Goal: Task Accomplishment & Management: Complete application form

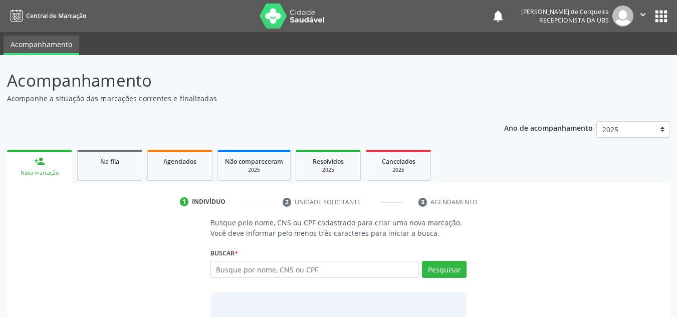
click at [251, 265] on input "text" at bounding box center [314, 269] width 208 height 17
type input "706501357063996"
click at [435, 269] on button "Pesquisar" at bounding box center [444, 269] width 45 height 17
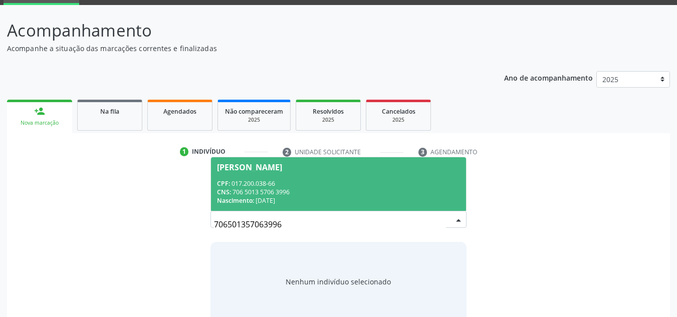
click at [330, 196] on div "CNS: 706 5013 5706 3996" at bounding box center [339, 192] width 244 height 9
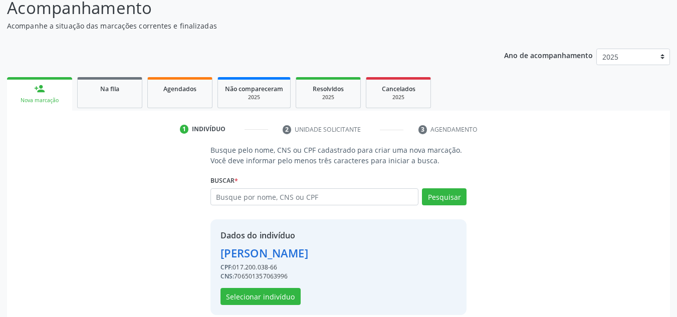
scroll to position [85, 0]
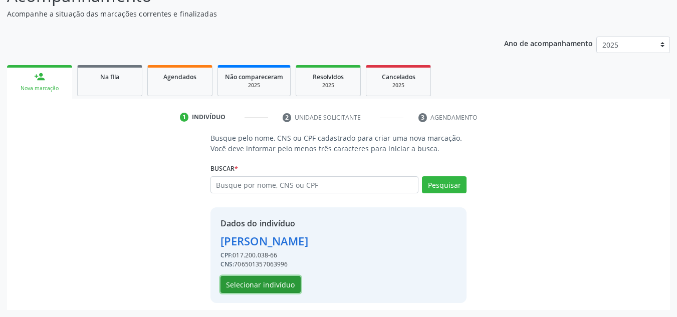
click at [265, 285] on button "Selecionar indivíduo" at bounding box center [260, 284] width 80 height 17
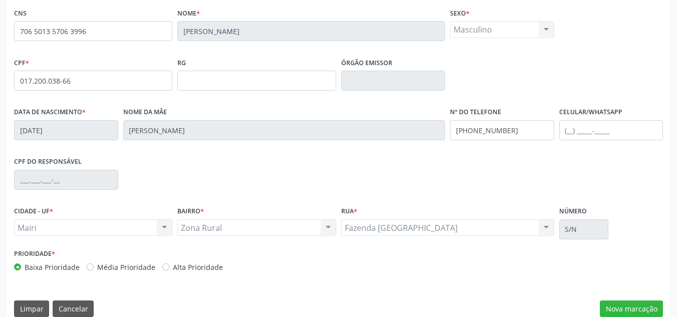
scroll to position [226, 0]
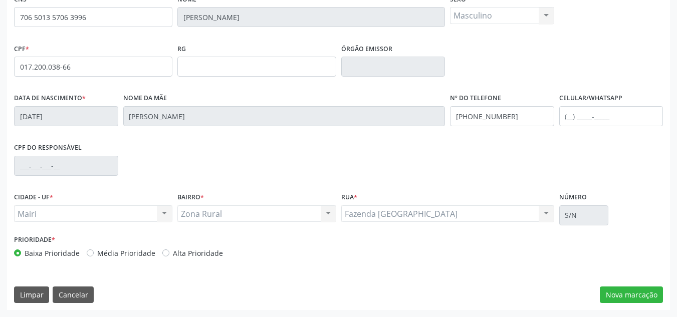
click at [97, 253] on label "Média Prioridade" at bounding box center [126, 253] width 58 height 11
click at [89, 253] on input "Média Prioridade" at bounding box center [90, 252] width 7 height 9
radio input "true"
click at [625, 292] on button "Nova marcação" at bounding box center [631, 295] width 63 height 17
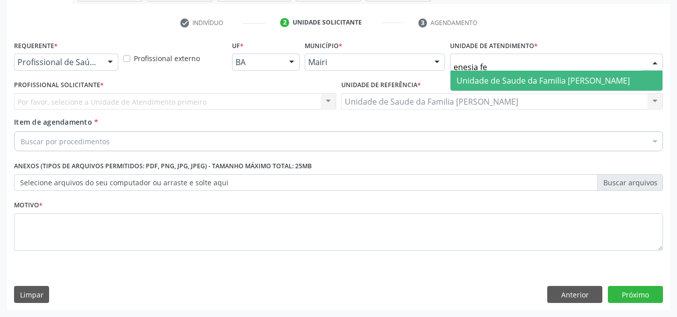
type input "enesia fer"
click at [502, 76] on span "Unidade de Saude da Familia [PERSON_NAME]" at bounding box center [543, 80] width 173 height 11
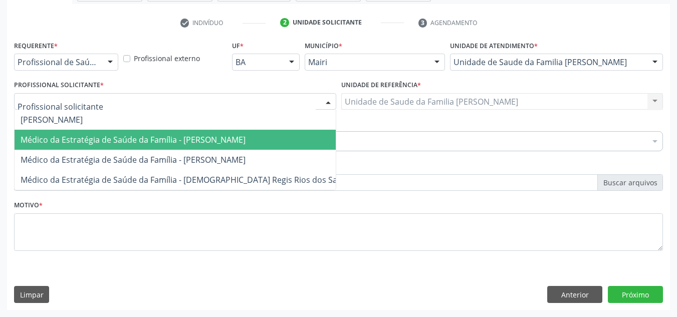
click at [86, 136] on span "Médico da Estratégia de Saúde da Família - Arthur Pinto Silva" at bounding box center [133, 139] width 225 height 11
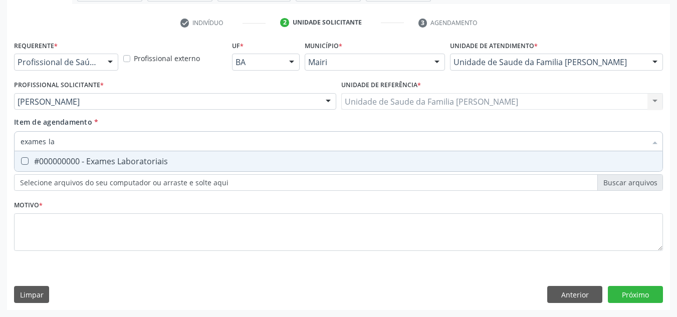
type input "exames lab"
click at [85, 164] on div "#000000000 - Exames Laboratoriais" at bounding box center [339, 161] width 636 height 8
click at [181, 158] on div "#000000000 - Exames Laboratoriais" at bounding box center [339, 161] width 636 height 8
click at [24, 160] on Laboratoriais at bounding box center [25, 161] width 8 height 8
click at [21, 160] on Laboratoriais "checkbox" at bounding box center [18, 161] width 7 height 7
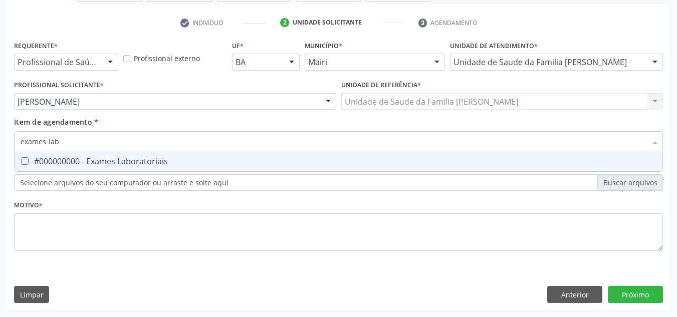
checkbox Laboratoriais "true"
type input "exames lab"
click at [0, 170] on div "Acompanhamento Acompanhe a situação das marcações correntes e finalizadas Relat…" at bounding box center [338, 96] width 677 height 441
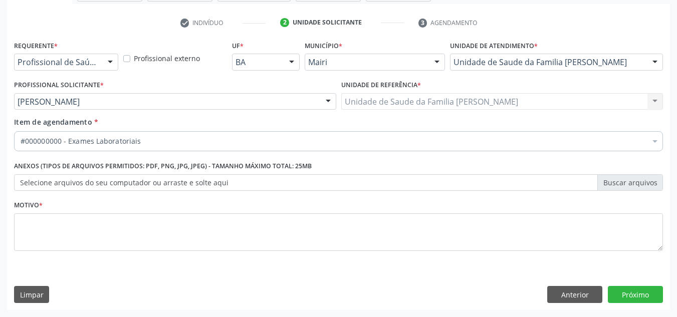
click at [109, 147] on div "#000000000 - Exames Laboratoriais" at bounding box center [338, 141] width 649 height 20
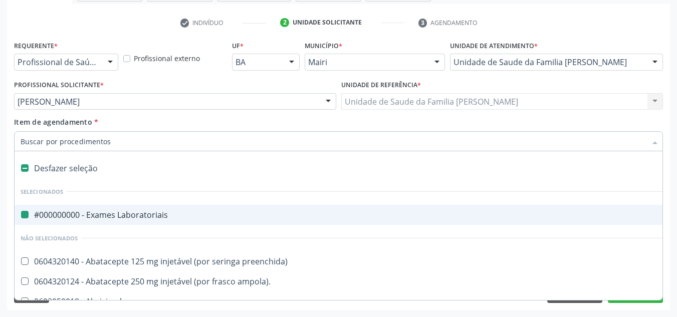
type input "h"
checkbox Laboratoriais "false"
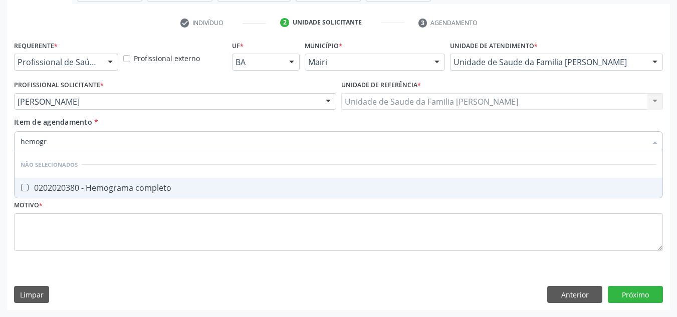
type input "hemogra"
click at [107, 184] on div "0202020380 - Hemograma completo" at bounding box center [339, 188] width 636 height 8
checkbox completo "true"
drag, startPoint x: 73, startPoint y: 138, endPoint x: 5, endPoint y: 141, distance: 68.7
click at [5, 141] on div "Acompanhamento Acompanhe a situação das marcações correntes e finalizadas Relat…" at bounding box center [338, 96] width 677 height 441
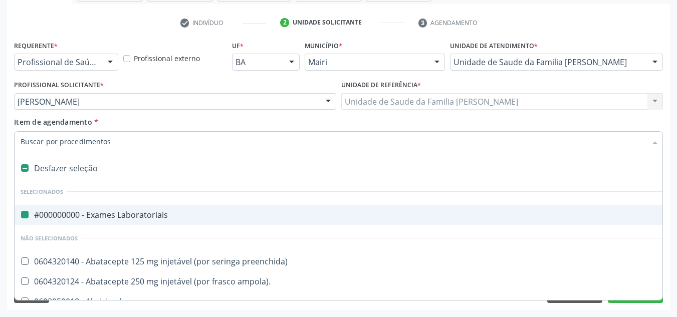
type input "v"
checkbox Laboratoriais "false"
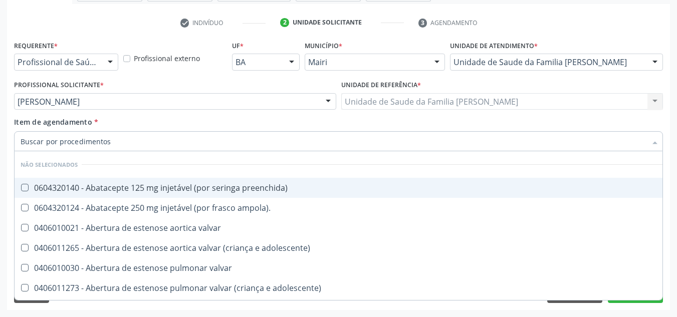
checkbox preenchida\) "true"
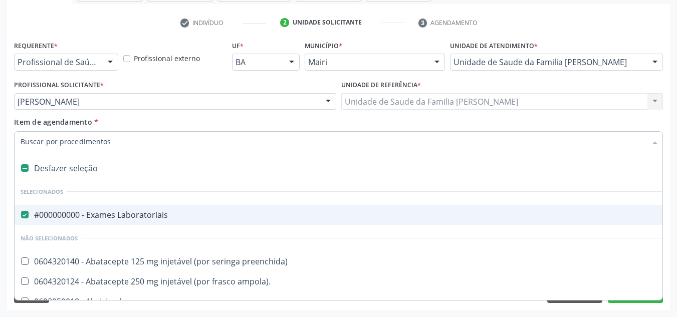
type input "c"
checkbox Laboratoriais "false"
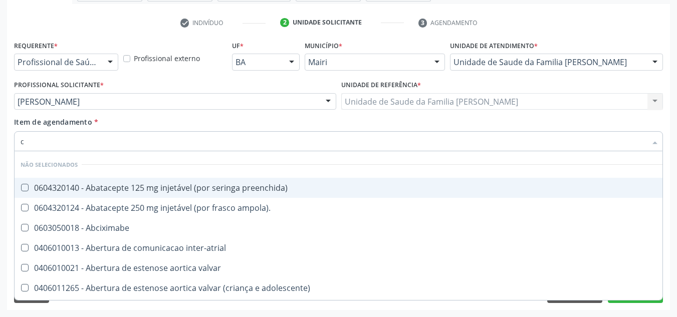
type input "co"
checkbox osseo "true"
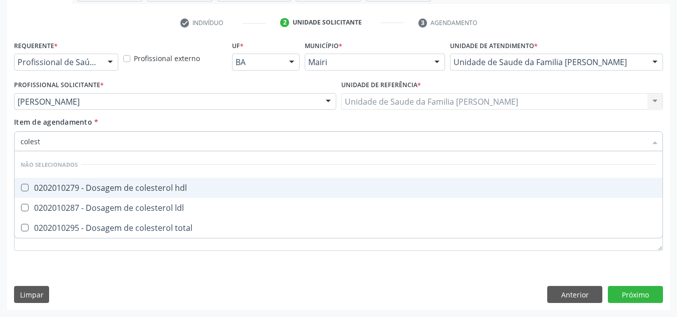
type input "coleste"
click at [33, 188] on div "0202010279 - Dosagem de colesterol hdl" at bounding box center [339, 188] width 636 height 8
checkbox hdl "true"
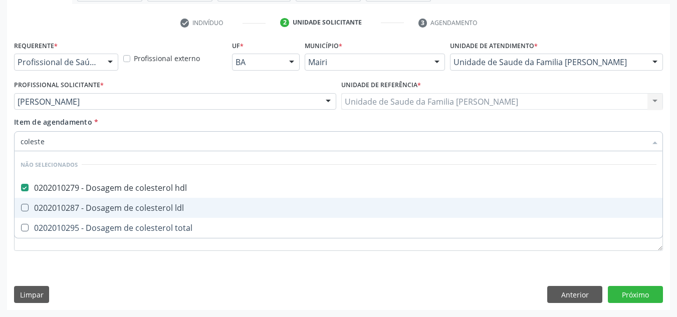
click at [31, 209] on div "0202010287 - Dosagem de colesterol ldl" at bounding box center [339, 208] width 636 height 8
checkbox ldl "true"
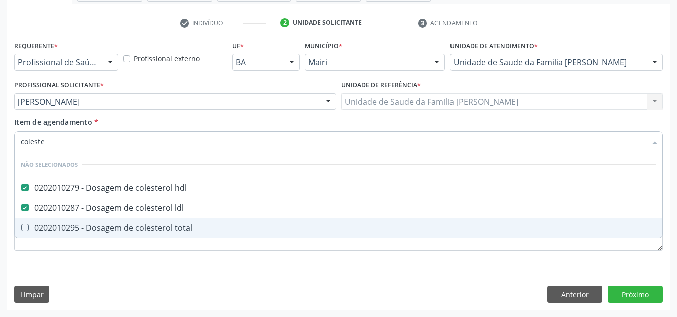
click at [30, 225] on div "0202010295 - Dosagem de colesterol total" at bounding box center [339, 228] width 636 height 8
checkbox total "true"
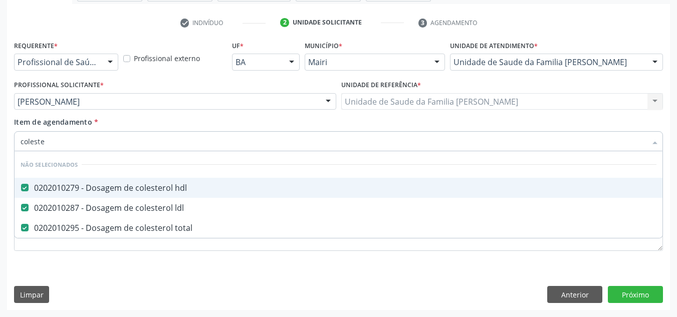
drag, startPoint x: 55, startPoint y: 143, endPoint x: 10, endPoint y: 152, distance: 45.6
click at [10, 152] on div "Requerente * Profissional de Saúde Profissional de Saúde Paciente Nenhum result…" at bounding box center [338, 174] width 663 height 272
checkbox total "false"
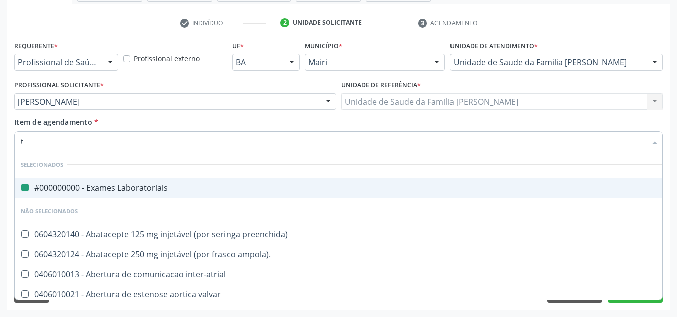
type input "ti"
checkbox Laboratoriais "false"
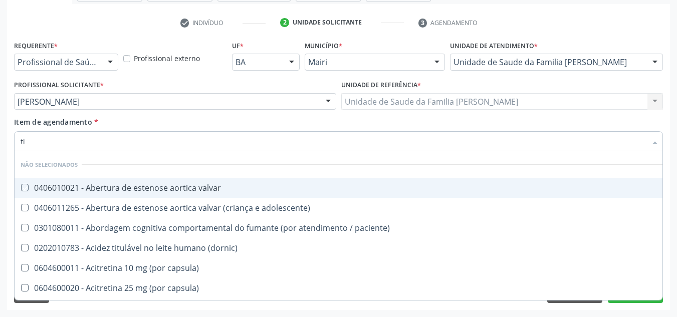
type input "t"
checkbox valvar "true"
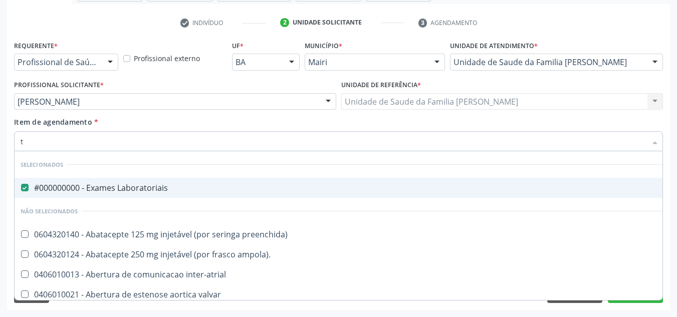
type input "ti"
checkbox Laboratoriais "false"
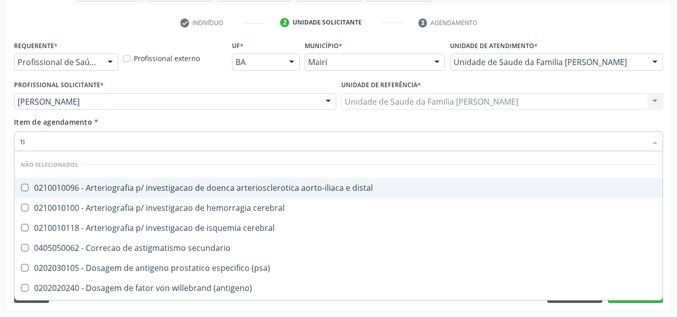
type input "t"
checkbox distal "true"
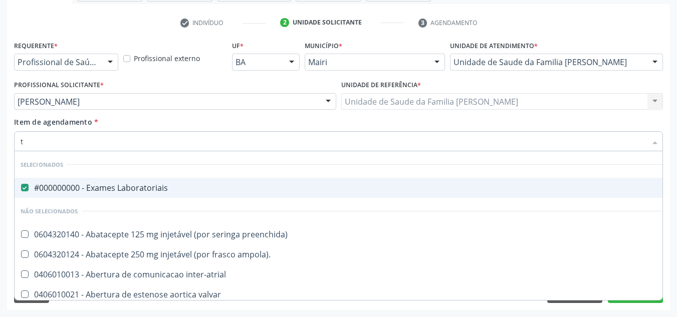
type input "tr"
checkbox Laboratoriais "false"
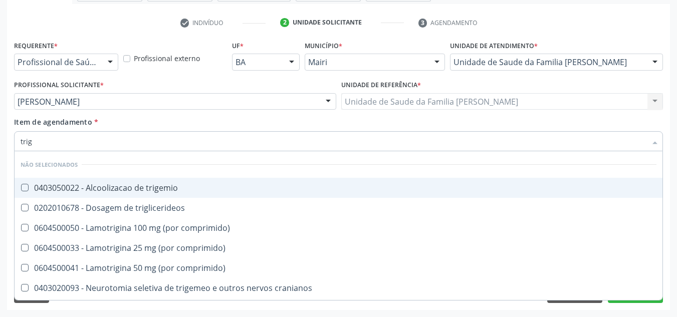
type input "trigl"
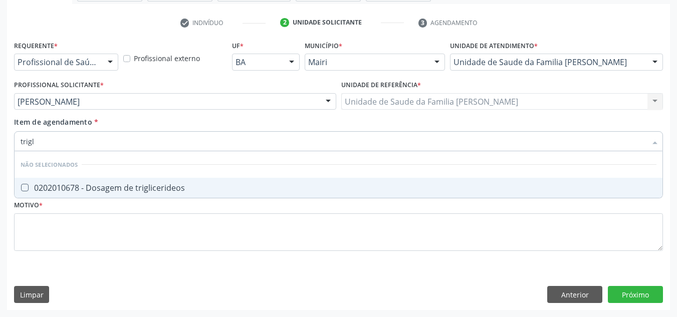
click at [40, 182] on span "0202010678 - Dosagem de triglicerideos" at bounding box center [339, 188] width 648 height 20
checkbox triglicerideos "true"
drag, startPoint x: 46, startPoint y: 138, endPoint x: 9, endPoint y: 141, distance: 36.7
click at [9, 141] on div "Requerente * Profissional de Saúde Profissional de Saúde Paciente Nenhum result…" at bounding box center [338, 174] width 663 height 272
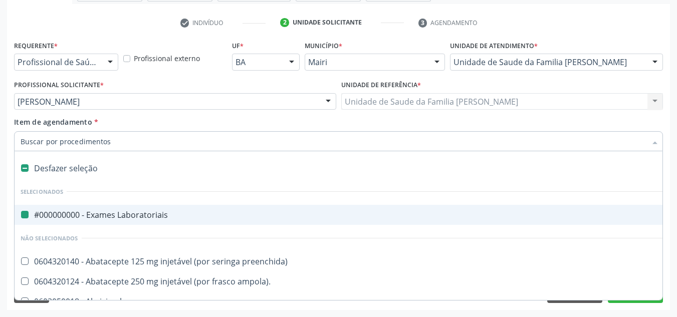
type input "u"
checkbox Laboratoriais "false"
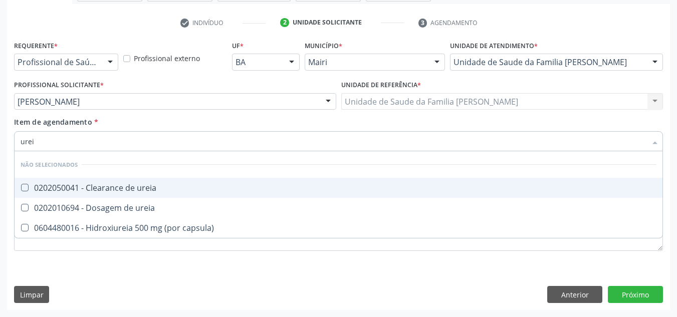
type input "ureia"
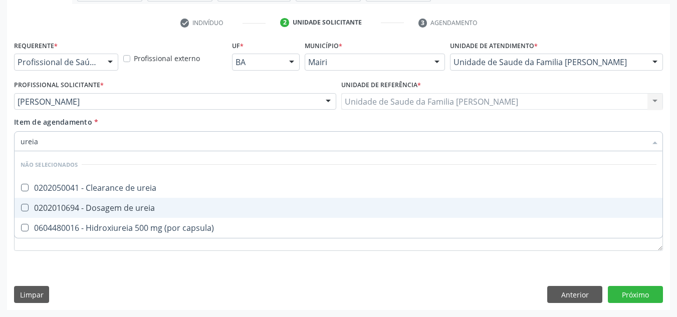
click at [34, 200] on span "0202010694 - Dosagem de ureia" at bounding box center [339, 208] width 648 height 20
checkbox ureia "true"
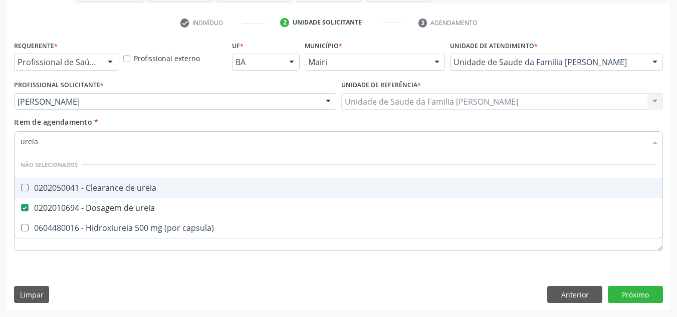
drag, startPoint x: 60, startPoint y: 140, endPoint x: 3, endPoint y: 145, distance: 57.9
click at [3, 145] on div "Acompanhamento Acompanhe a situação das marcações correntes e finalizadas Relat…" at bounding box center [338, 96] width 677 height 441
checkbox ureia "true"
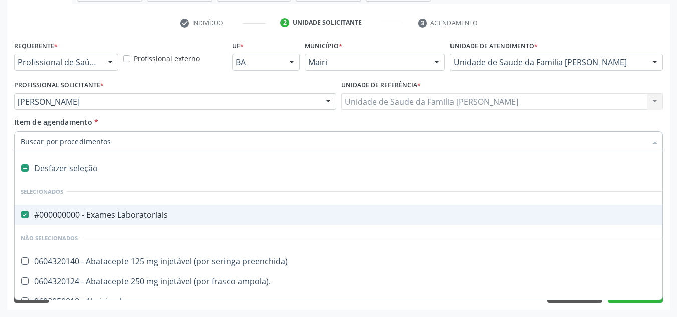
type input "c"
checkbox Laboratoriais "false"
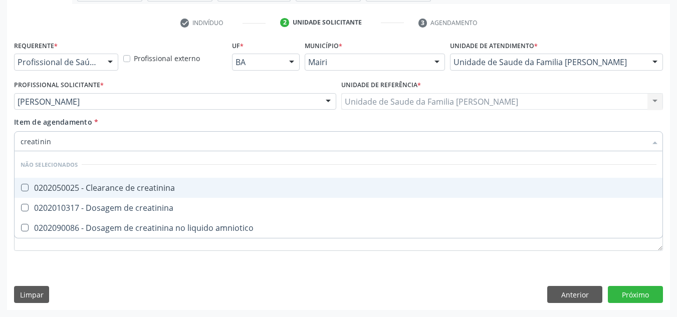
type input "creatinina"
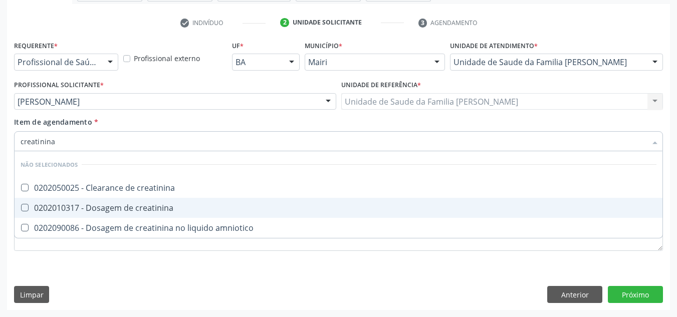
click at [51, 209] on div "0202010317 - Dosagem de creatinina" at bounding box center [339, 208] width 636 height 8
checkbox creatinina "true"
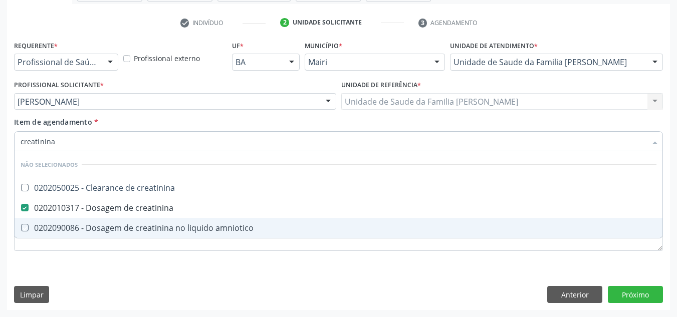
click at [70, 266] on div "Requerente * Profissional de Saúde Profissional de Saúde Paciente Nenhum result…" at bounding box center [338, 174] width 663 height 272
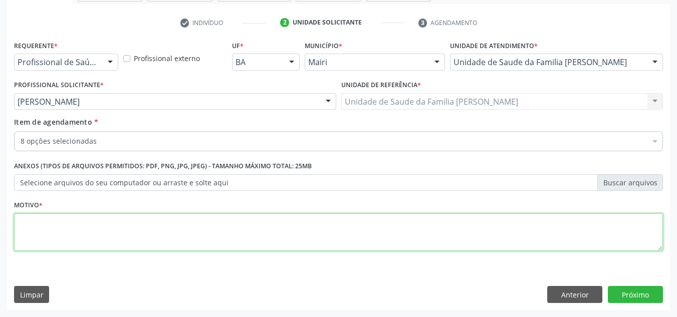
click at [76, 237] on textarea at bounding box center [338, 232] width 649 height 38
type textarea "h"
type textarea "HAS"
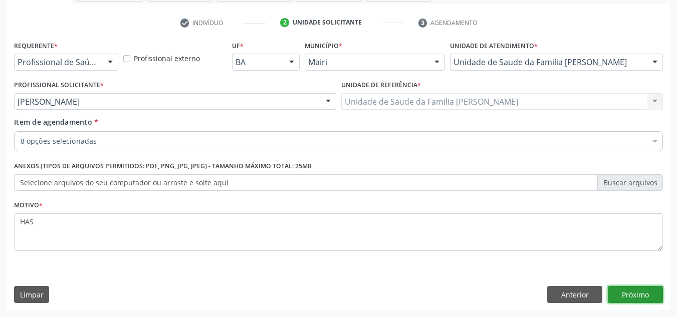
click at [650, 294] on button "Próximo" at bounding box center [635, 294] width 55 height 17
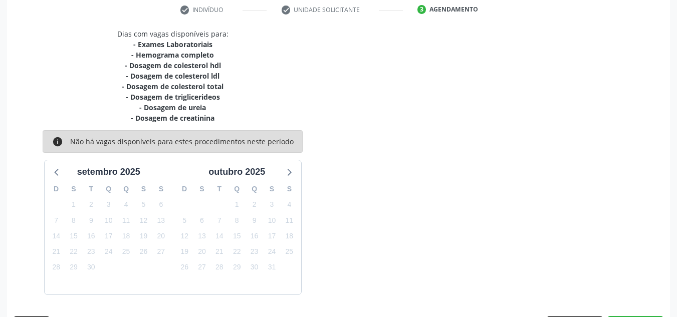
scroll to position [222, 0]
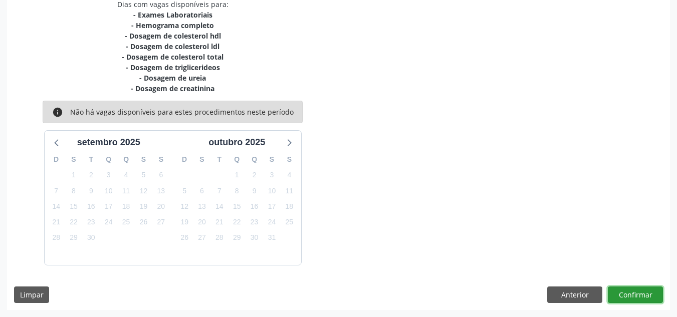
click at [646, 296] on button "Confirmar" at bounding box center [635, 295] width 55 height 17
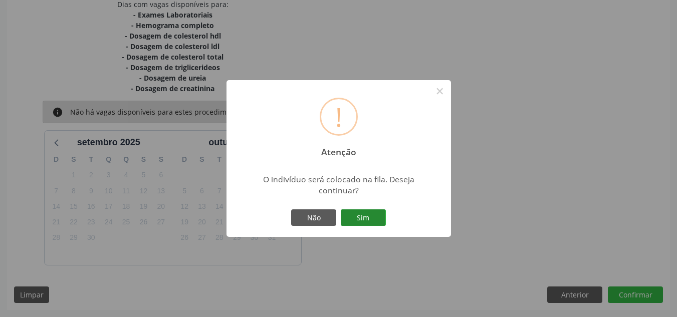
click at [377, 218] on button "Sim" at bounding box center [363, 217] width 45 height 17
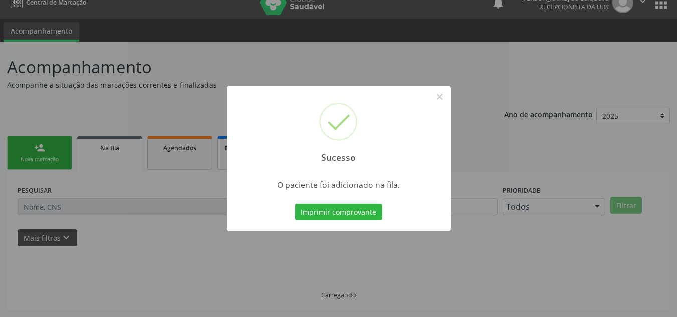
scroll to position [14, 0]
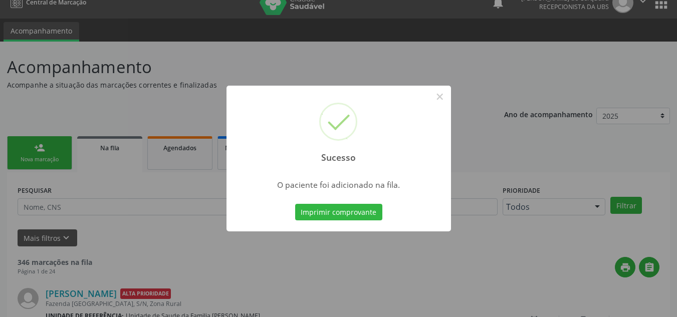
click at [33, 140] on div "Sucesso × O paciente foi adicionado na fila. Imprimir comprovante Cancel" at bounding box center [338, 158] width 677 height 317
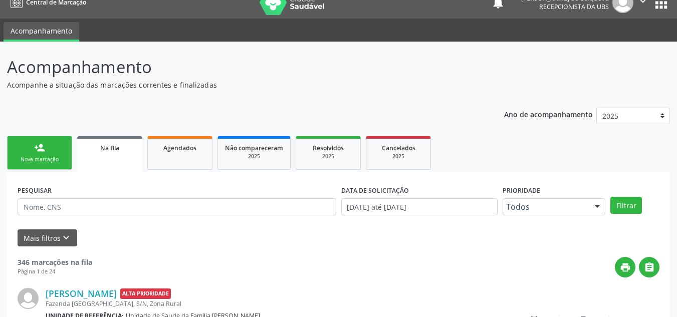
click at [36, 152] on div "person_add" at bounding box center [39, 147] width 11 height 11
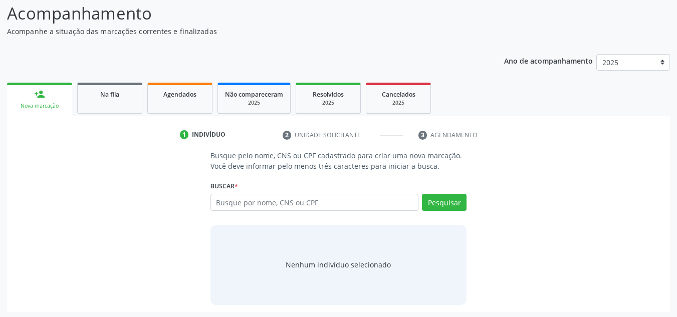
scroll to position [69, 0]
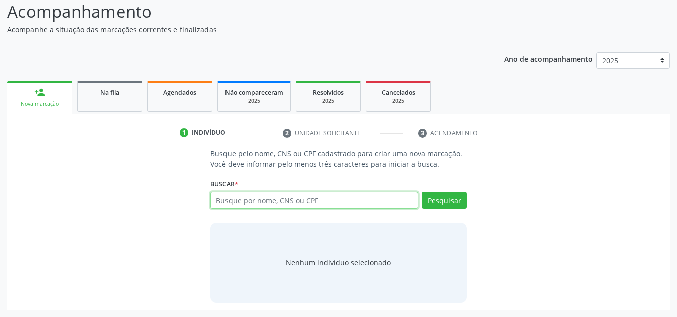
click at [261, 205] on input "text" at bounding box center [314, 200] width 208 height 17
type input "ANTONIO PALMEIRA DE JESUS"
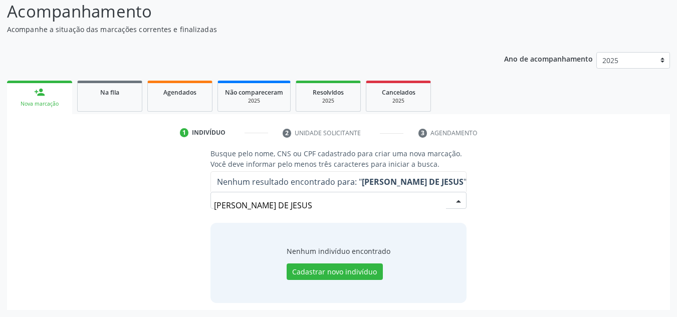
drag, startPoint x: 353, startPoint y: 201, endPoint x: 195, endPoint y: 218, distance: 158.8
click at [195, 218] on div "Busque pelo nome, CNS ou CPF cadastrado para criar uma nova marcação. Você deve…" at bounding box center [338, 225] width 649 height 154
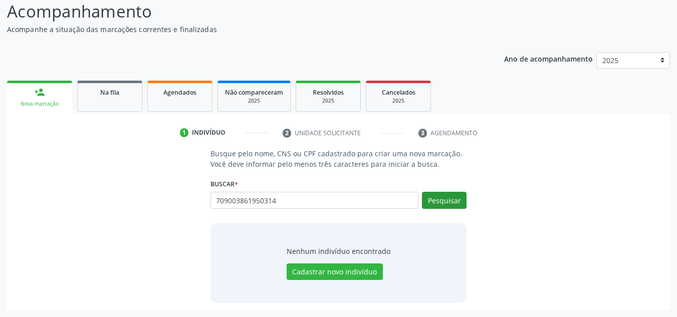
type input "709003861950314"
click at [442, 199] on button "Pesquisar" at bounding box center [444, 200] width 45 height 17
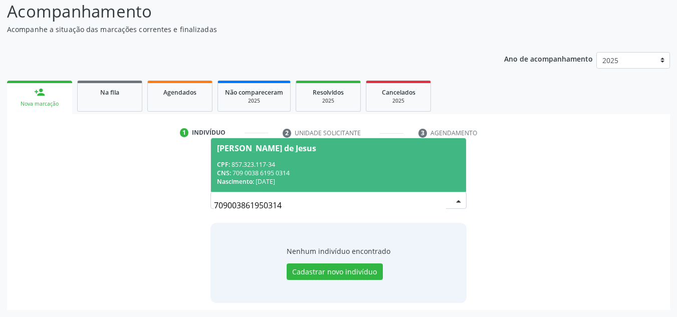
click at [274, 160] on div "CPF: 857.323.117-34" at bounding box center [339, 164] width 244 height 9
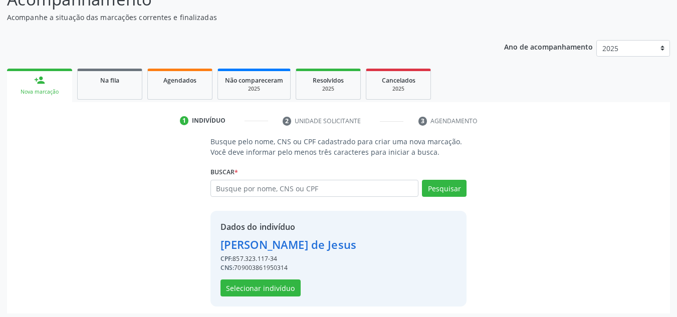
scroll to position [85, 0]
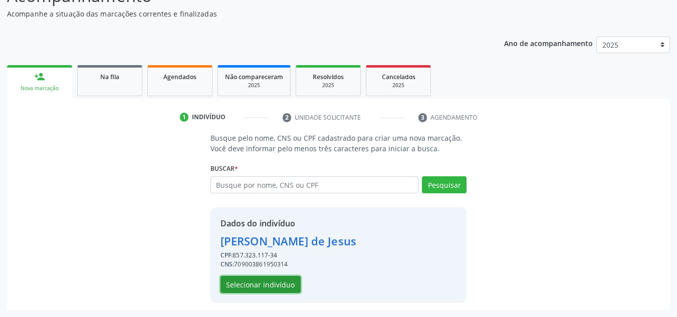
click at [246, 286] on button "Selecionar indivíduo" at bounding box center [260, 284] width 80 height 17
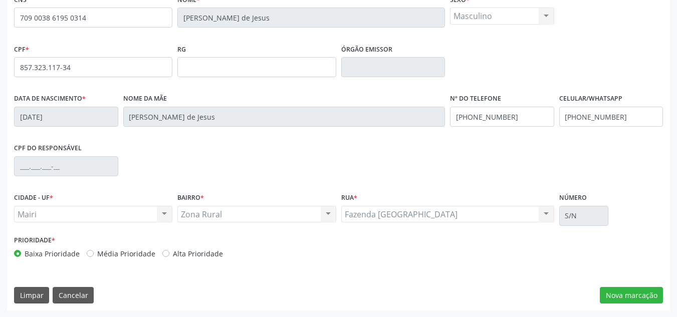
scroll to position [226, 0]
click at [97, 256] on label "Média Prioridade" at bounding box center [126, 253] width 58 height 11
click at [87, 256] on input "Média Prioridade" at bounding box center [90, 252] width 7 height 9
radio input "true"
click at [618, 292] on button "Nova marcação" at bounding box center [631, 295] width 63 height 17
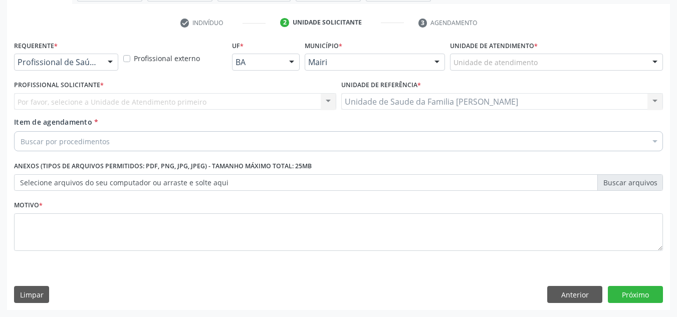
scroll to position [179, 0]
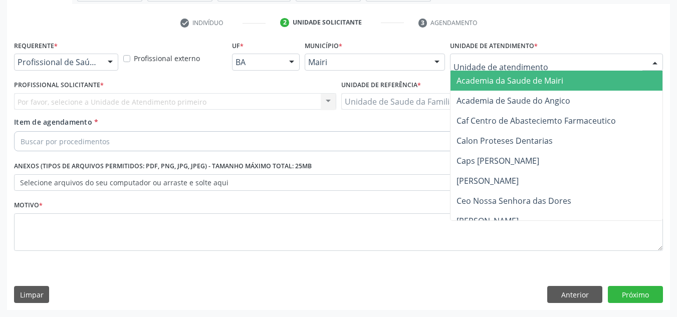
click at [505, 56] on div at bounding box center [556, 62] width 213 height 17
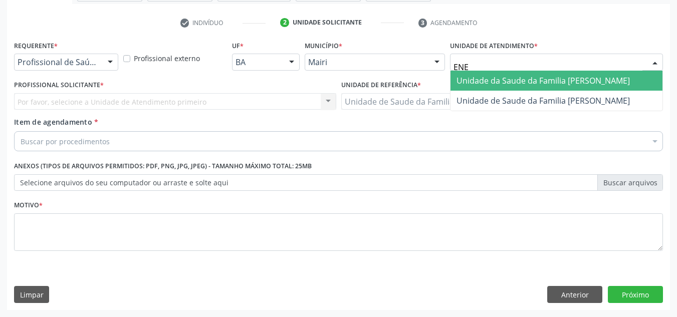
type input "ENES"
click at [500, 76] on span "Unidade de Saude da Familia [PERSON_NAME]" at bounding box center [543, 80] width 173 height 11
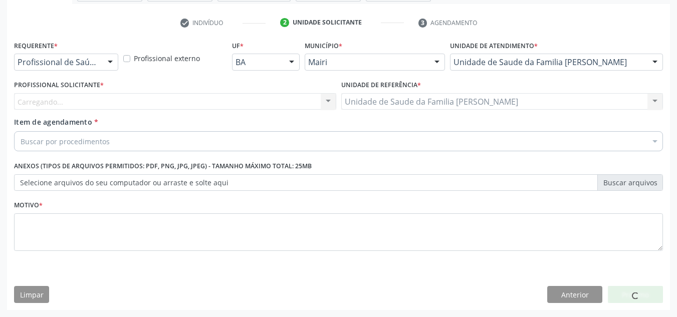
click at [92, 100] on div "Carregando... Nenhum resultado encontrado para: " " Não há nenhuma opção para s…" at bounding box center [175, 101] width 322 height 17
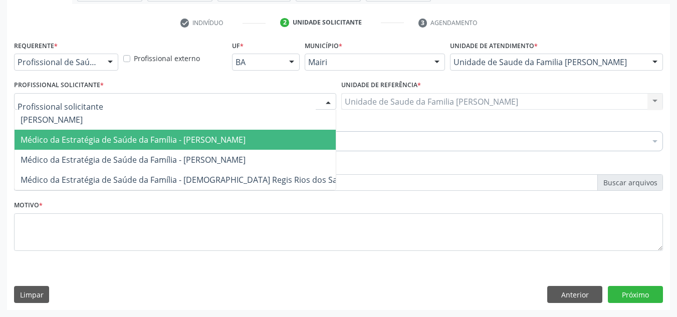
click at [79, 133] on span "Médico da Estratégia de Saúde da Família - Arthur Pinto Silva" at bounding box center [188, 140] width 346 height 20
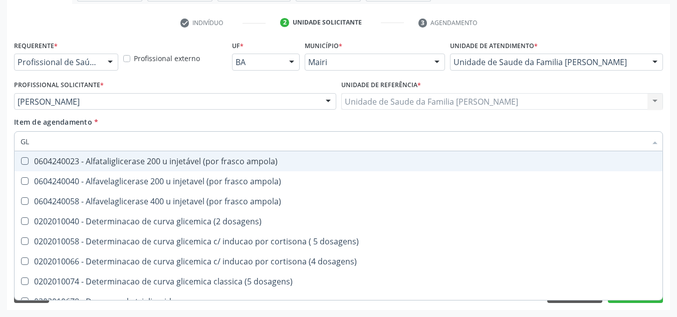
type input "G"
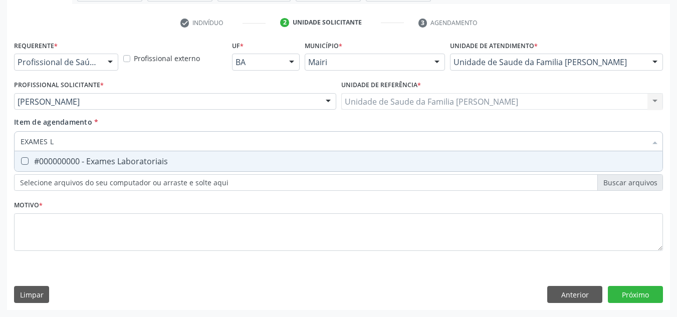
type input "EXAMES LA"
click at [77, 168] on span "#000000000 - Exames Laboratoriais" at bounding box center [339, 161] width 648 height 20
checkbox Laboratoriais "true"
drag, startPoint x: 66, startPoint y: 145, endPoint x: 0, endPoint y: 145, distance: 65.6
click at [0, 145] on div "Acompanhamento Acompanhe a situação das marcações correntes e finalizadas Relat…" at bounding box center [338, 96] width 677 height 441
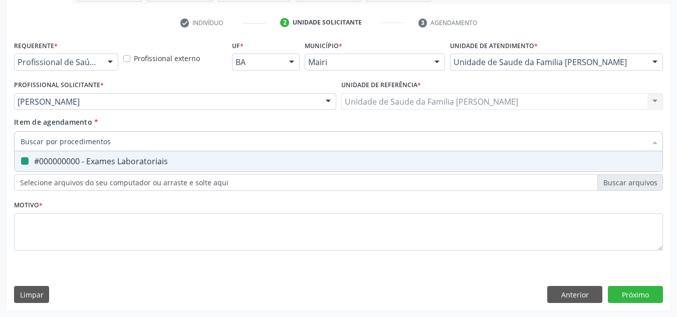
checkbox Laboratoriais "false"
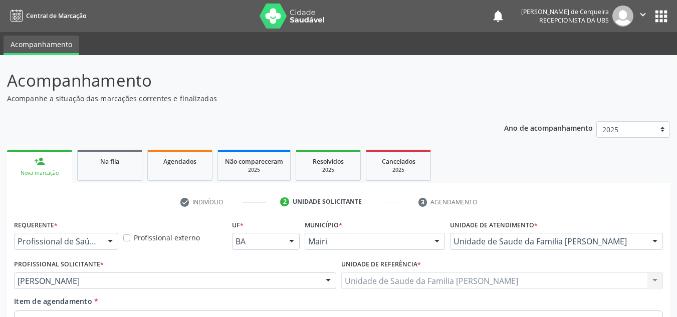
scroll to position [179, 0]
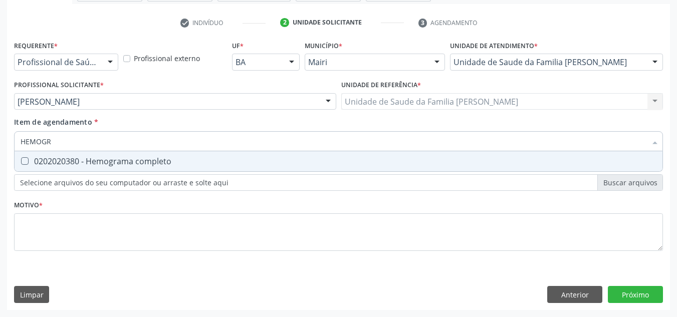
type input "HEMOGRA"
click at [32, 161] on div "0202020380 - Hemograma completo" at bounding box center [339, 161] width 636 height 8
checkbox completo "true"
drag, startPoint x: 64, startPoint y: 143, endPoint x: 7, endPoint y: 157, distance: 58.3
click at [7, 157] on div "Requerente * Profissional de Saúde Profissional de Saúde Paciente Nenhum result…" at bounding box center [338, 174] width 663 height 272
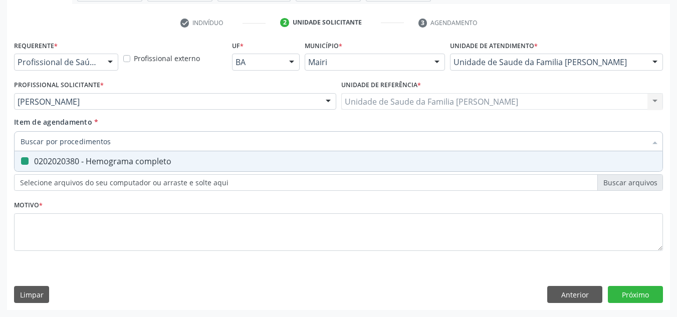
checkbox completo "false"
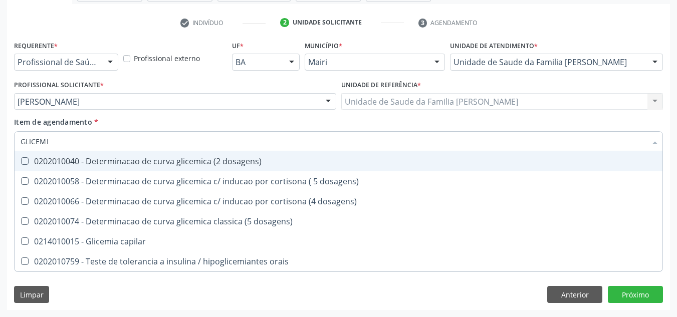
type input "GLICEMIA"
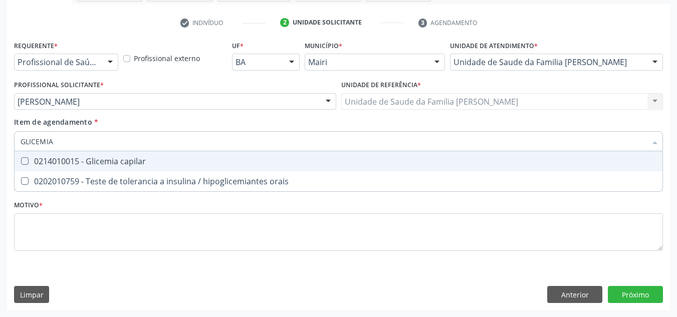
click at [24, 161] on capilar at bounding box center [25, 161] width 8 height 8
click at [21, 161] on capilar "checkbox" at bounding box center [18, 161] width 7 height 7
checkbox capilar "true"
drag, startPoint x: 55, startPoint y: 144, endPoint x: 6, endPoint y: 139, distance: 49.3
click at [3, 142] on div "Acompanhamento Acompanhe a situação das marcações correntes e finalizadas Relat…" at bounding box center [338, 96] width 677 height 441
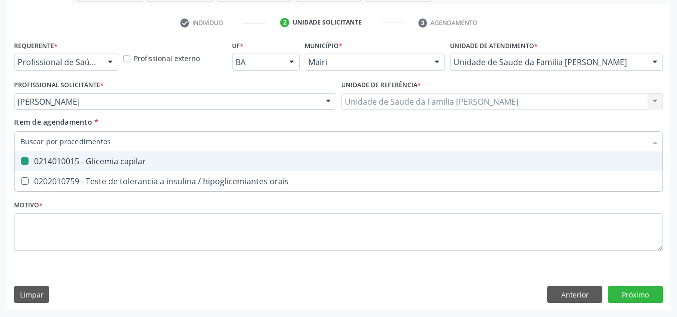
checkbox capilar "false"
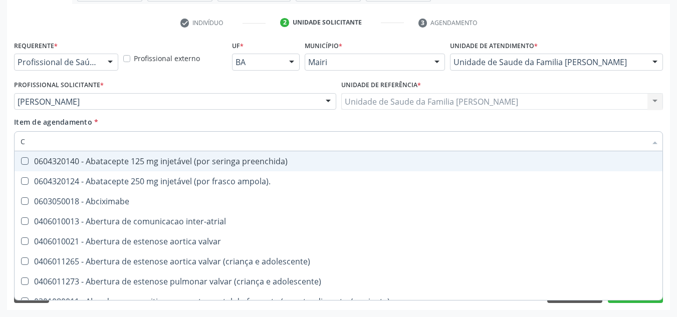
type input "CO"
checkbox osseo "true"
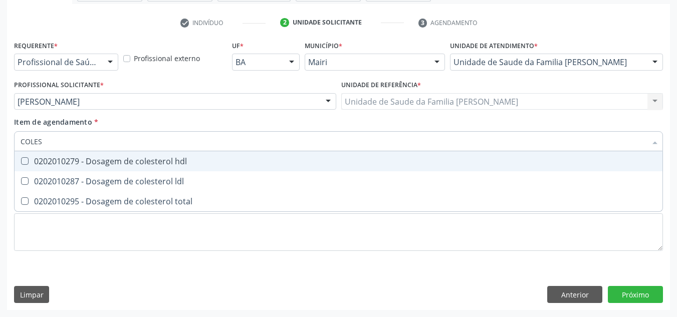
type input "COLEST"
click at [41, 165] on div "0202010279 - Dosagem de colesterol hdl" at bounding box center [339, 161] width 636 height 8
checkbox hdl "true"
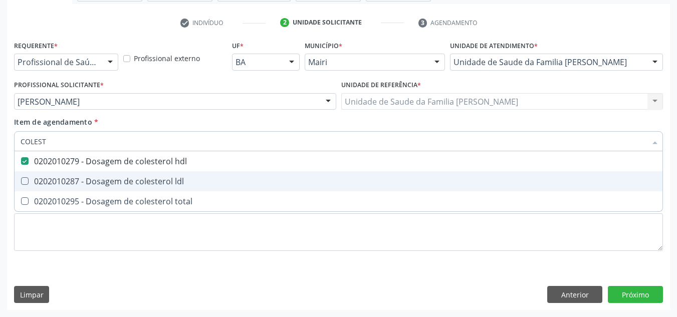
drag, startPoint x: 43, startPoint y: 180, endPoint x: 41, endPoint y: 190, distance: 10.6
click at [42, 180] on div "0202010287 - Dosagem de colesterol ldl" at bounding box center [339, 181] width 636 height 8
checkbox ldl "true"
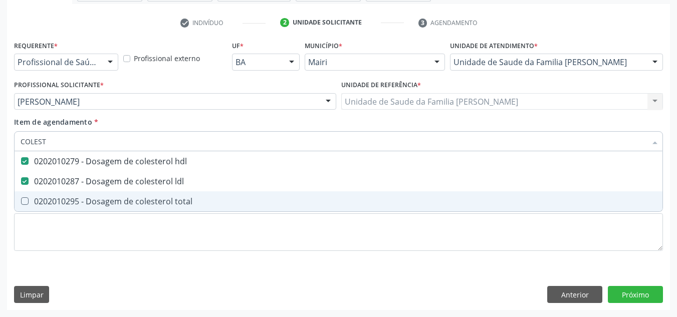
click at [41, 198] on div "0202010295 - Dosagem de colesterol total" at bounding box center [339, 201] width 636 height 8
checkbox total "true"
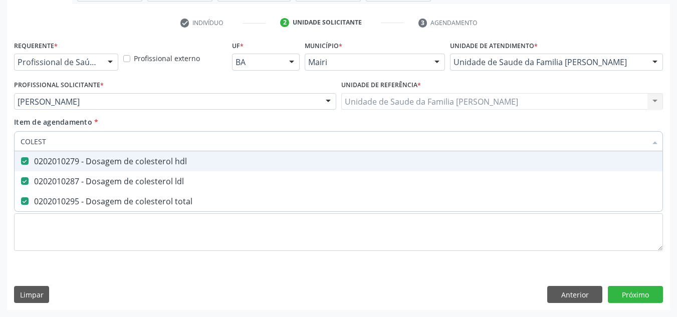
drag, startPoint x: 53, startPoint y: 144, endPoint x: 0, endPoint y: 144, distance: 52.6
click at [0, 144] on div "Acompanhamento Acompanhe a situação das marcações correntes e finalizadas Relat…" at bounding box center [338, 96] width 677 height 441
checkbox hdl "false"
checkbox ldl "false"
checkbox total "false"
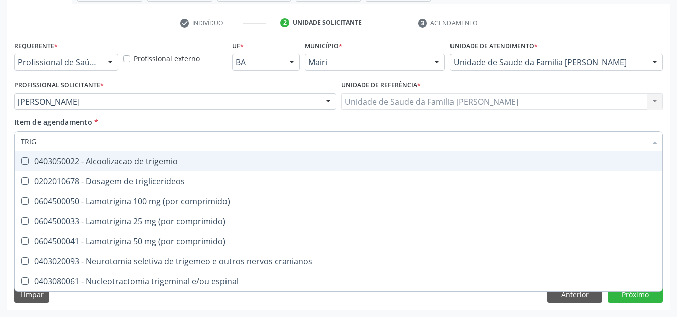
type input "TRIGL"
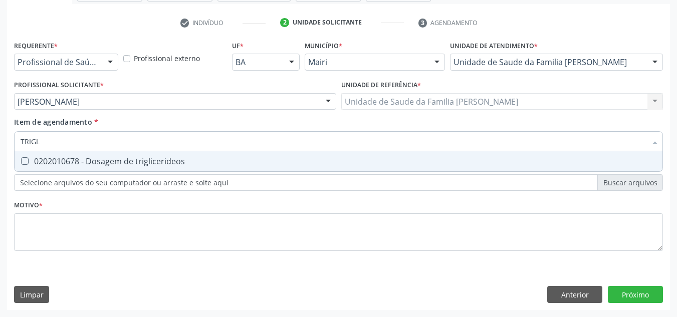
drag, startPoint x: 25, startPoint y: 161, endPoint x: 31, endPoint y: 158, distance: 6.7
click at [25, 160] on triglicerideos at bounding box center [25, 161] width 8 height 8
click at [21, 160] on triglicerideos "checkbox" at bounding box center [18, 161] width 7 height 7
checkbox triglicerideos "true"
drag, startPoint x: 48, startPoint y: 143, endPoint x: 7, endPoint y: 145, distance: 41.1
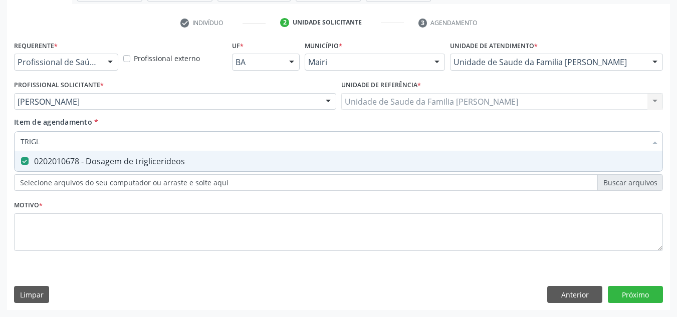
click at [7, 145] on div "Requerente * Profissional de Saúde Profissional de Saúde Paciente Nenhum result…" at bounding box center [338, 174] width 663 height 272
checkbox triglicerideos "false"
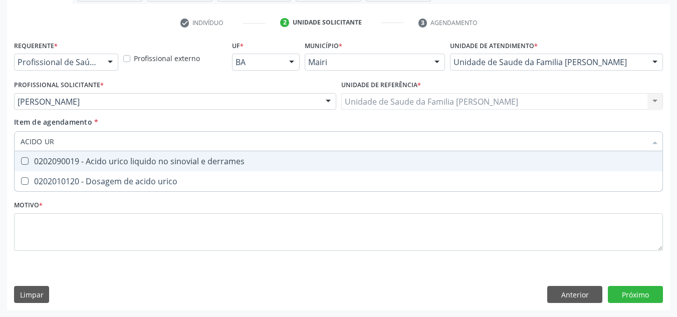
type input "ACIDO URI"
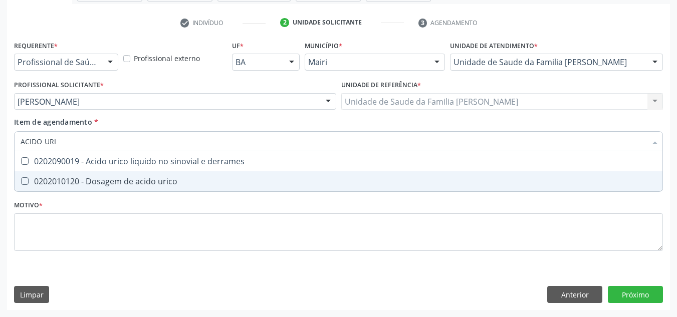
click at [29, 178] on div "0202010120 - Dosagem de acido urico" at bounding box center [339, 181] width 636 height 8
checkbox urico "true"
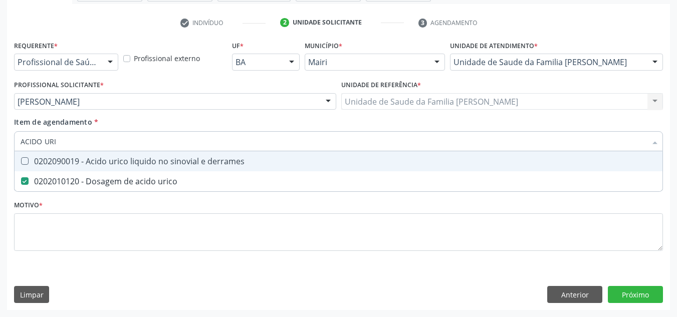
drag, startPoint x: 65, startPoint y: 145, endPoint x: 11, endPoint y: 150, distance: 54.4
click at [8, 154] on div "Requerente * Profissional de Saúde Profissional de Saúde Paciente Nenhum result…" at bounding box center [338, 174] width 663 height 272
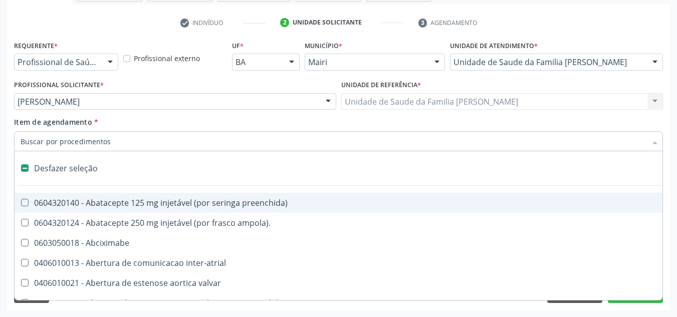
checkbox ampola\)\ "false"
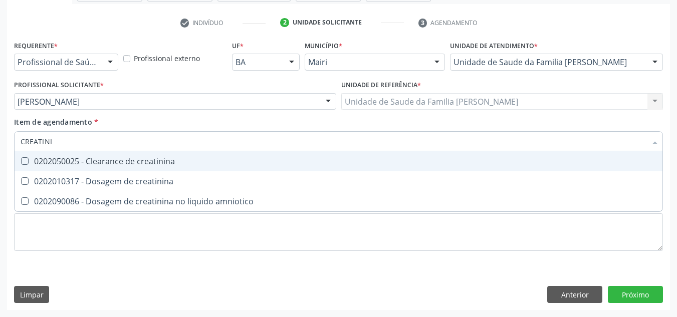
type input "CREATININ"
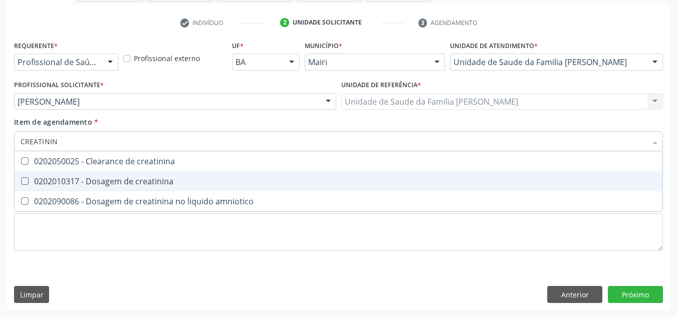
click at [47, 187] on span "0202010317 - Dosagem de creatinina" at bounding box center [339, 181] width 648 height 20
checkbox creatinina "true"
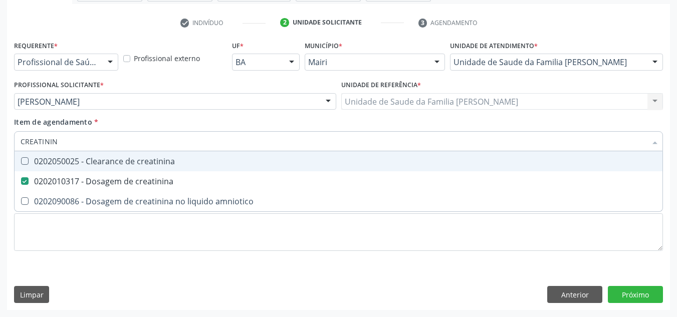
drag, startPoint x: 61, startPoint y: 144, endPoint x: 19, endPoint y: 147, distance: 42.2
click at [20, 147] on div "CREATININ" at bounding box center [338, 141] width 649 height 20
checkbox creatinina "false"
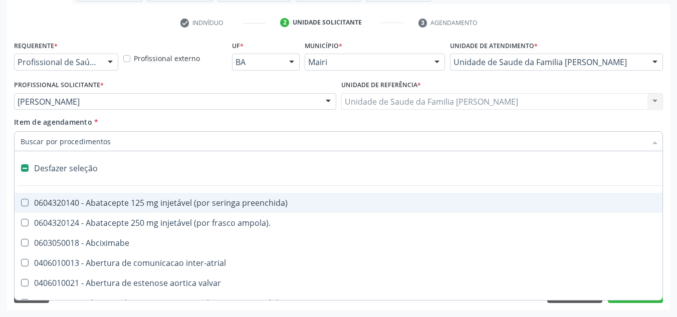
type input "U"
checkbox ureia "true"
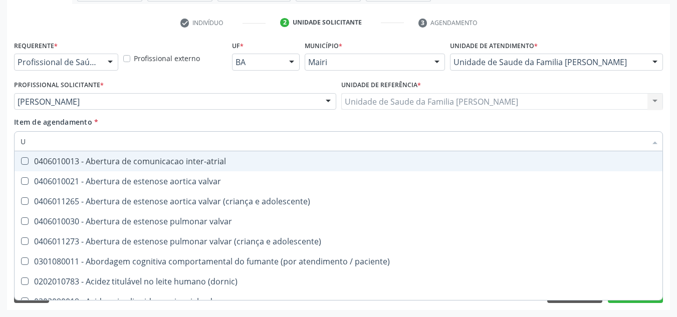
type input "UR"
checkbox lisa "true"
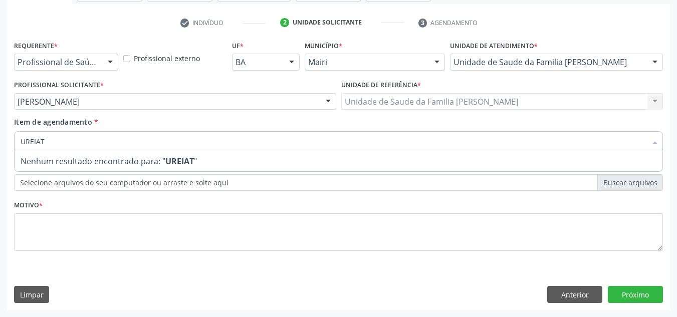
type input "UREIA"
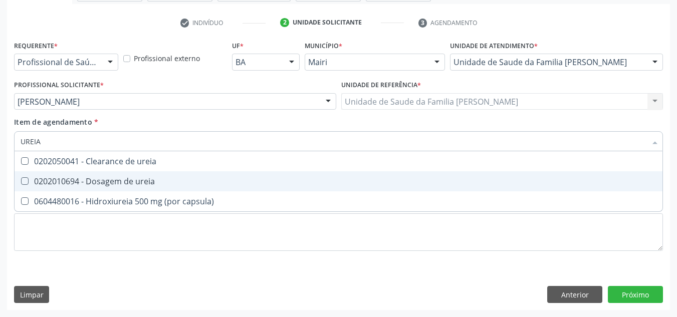
click at [30, 181] on div "0202010694 - Dosagem de ureia" at bounding box center [339, 181] width 636 height 8
checkbox ureia "true"
checkbox capsula\) "true"
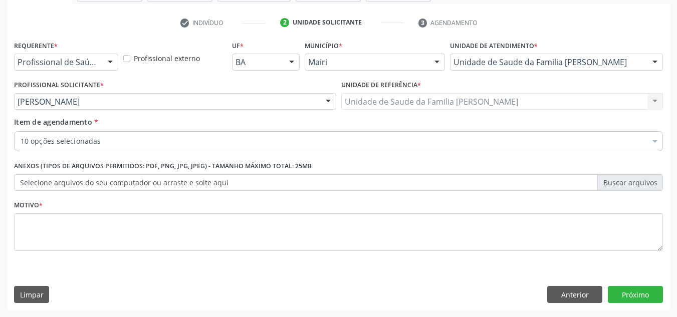
click at [54, 182] on label "Selecione arquivos do seu computador ou arraste e solte aqui" at bounding box center [338, 182] width 649 height 17
click at [54, 182] on input "Selecione arquivos do seu computador ou arraste e solte aqui" at bounding box center [338, 182] width 649 height 17
click at [91, 183] on label "Selecione arquivos do seu computador ou arraste e solte aqui" at bounding box center [338, 182] width 649 height 17
click at [91, 183] on input "Selecione arquivos do seu computador ou arraste e solte aqui" at bounding box center [338, 182] width 649 height 17
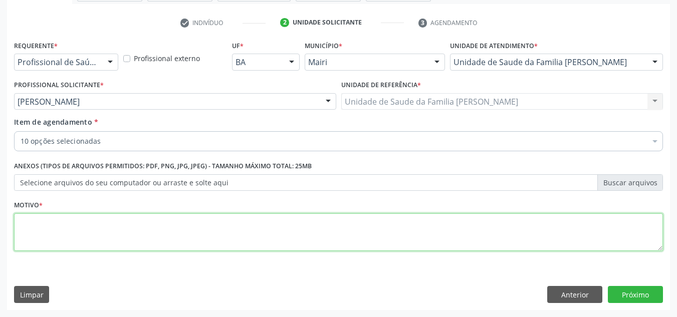
click at [35, 229] on textarea at bounding box center [338, 232] width 649 height 38
type textarea "AVALIAÇÃO"
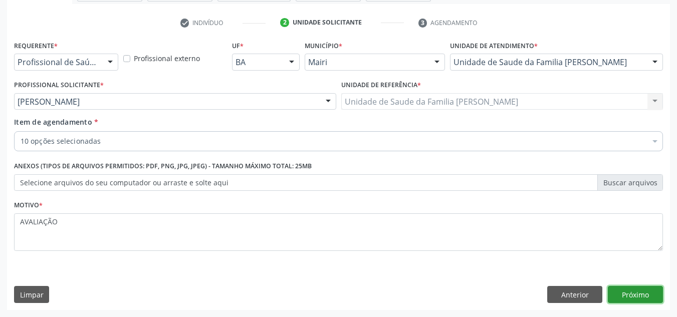
click at [639, 296] on button "Próximo" at bounding box center [635, 294] width 55 height 17
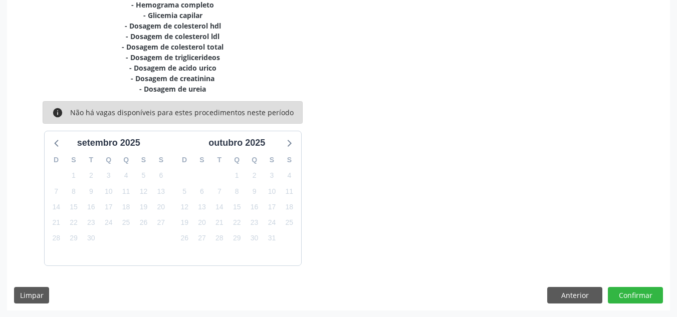
scroll to position [243, 0]
click at [653, 298] on button "Confirmar" at bounding box center [635, 295] width 55 height 17
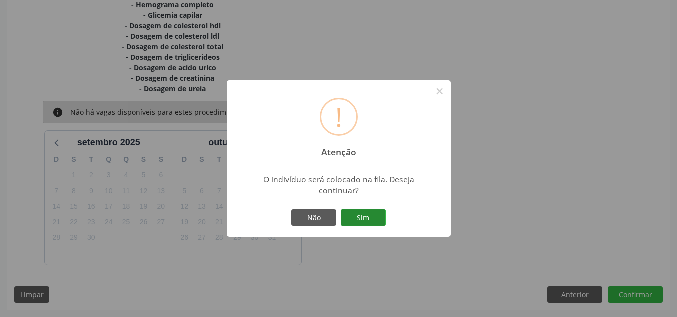
click at [376, 220] on button "Sim" at bounding box center [363, 217] width 45 height 17
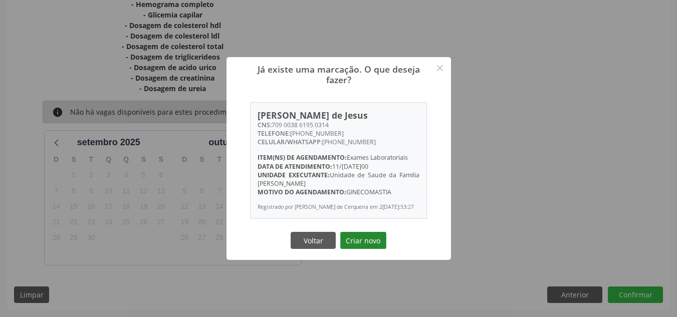
click at [361, 240] on button "Criar novo" at bounding box center [363, 240] width 46 height 17
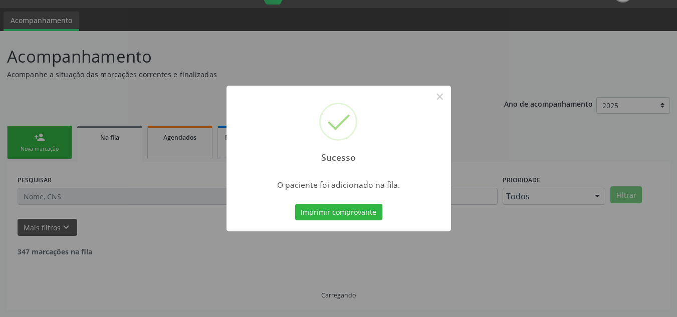
scroll to position [14, 0]
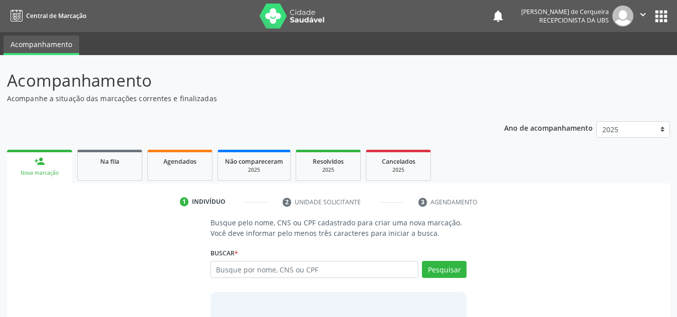
scroll to position [14, 0]
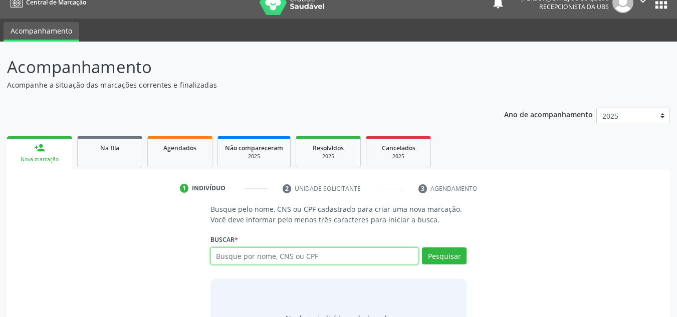
click at [234, 254] on input "text" at bounding box center [314, 256] width 208 height 17
type input "MARIA LAYSLA ALMEIDA"
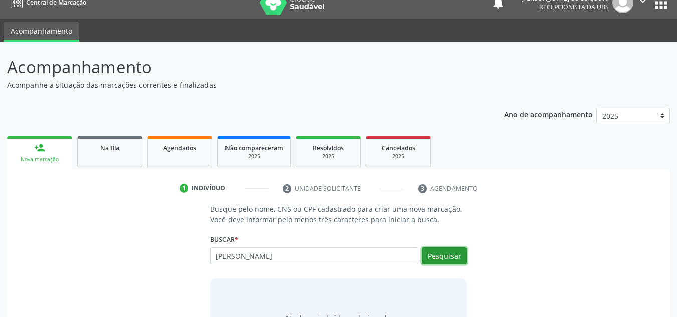
click at [434, 256] on button "Pesquisar" at bounding box center [444, 256] width 45 height 17
type input "MARIA LAYSLA ALMEIDA"
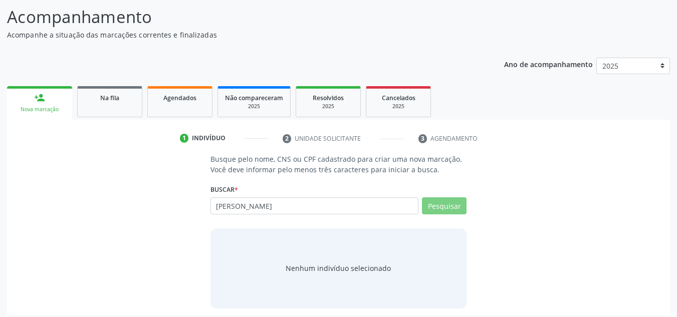
scroll to position [69, 0]
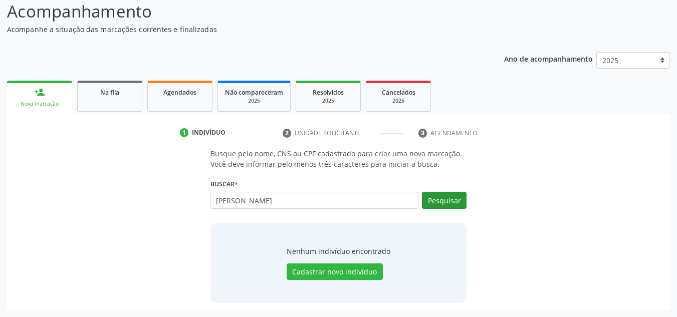
type input "MARIA LAYSLA ALMEIDA SAMPAIO"
click at [442, 199] on button "Pesquisar" at bounding box center [444, 200] width 45 height 17
type input "MARIA LAYSLA ALMEIDA SAMPAIO"
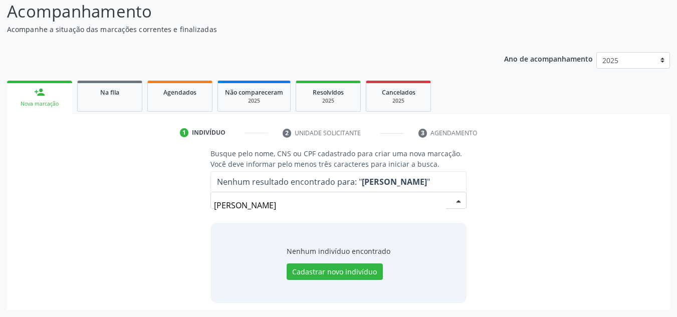
drag, startPoint x: 403, startPoint y: 207, endPoint x: 202, endPoint y: 227, distance: 202.4
click at [202, 227] on div "Busque pelo nome, CNS ou CPF cadastrado para criar uma nova marcação. Você deve…" at bounding box center [338, 225] width 649 height 154
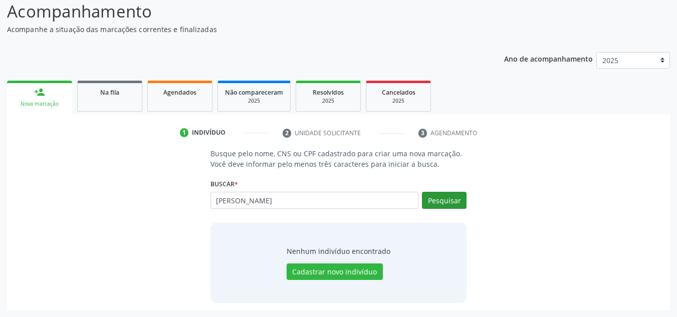
type input "[PERSON_NAME]"
click at [439, 202] on button "Pesquisar" at bounding box center [444, 200] width 45 height 17
click at [327, 269] on button "Cadastrar novo indivíduo" at bounding box center [335, 272] width 96 height 17
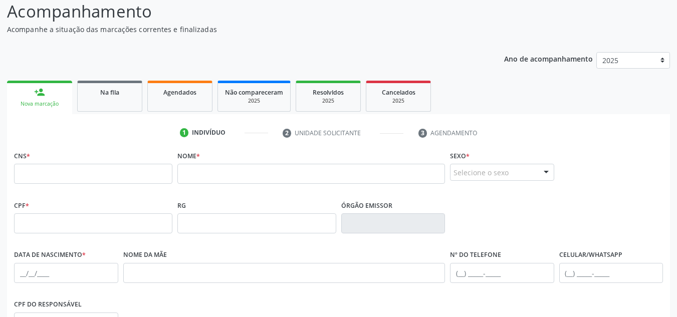
scroll to position [0, 0]
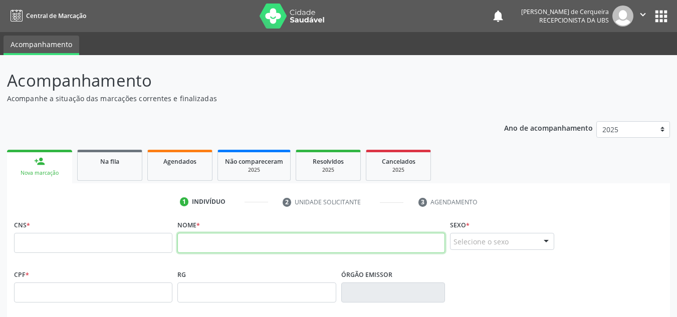
click at [216, 238] on input "text" at bounding box center [311, 243] width 268 height 20
type input "[PERSON_NAME]"
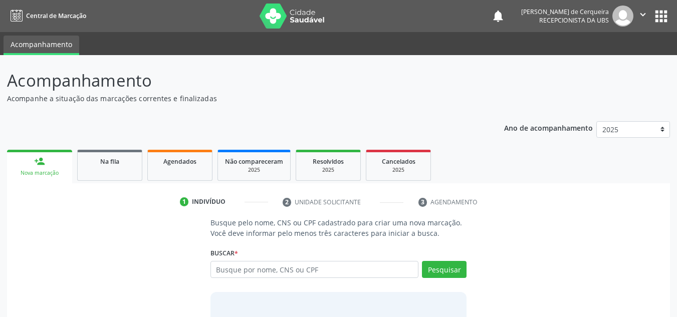
click at [251, 277] on input "text" at bounding box center [314, 269] width 208 height 17
type input "[PERSON_NAME]"
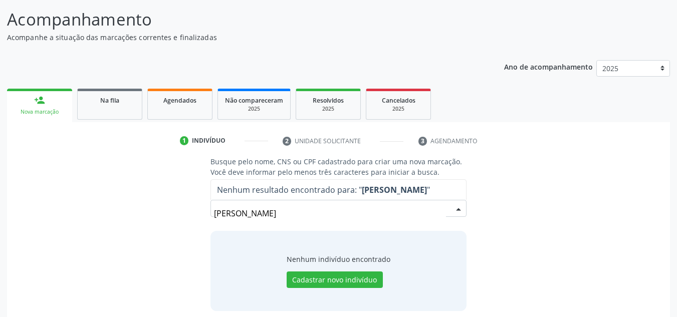
scroll to position [69, 0]
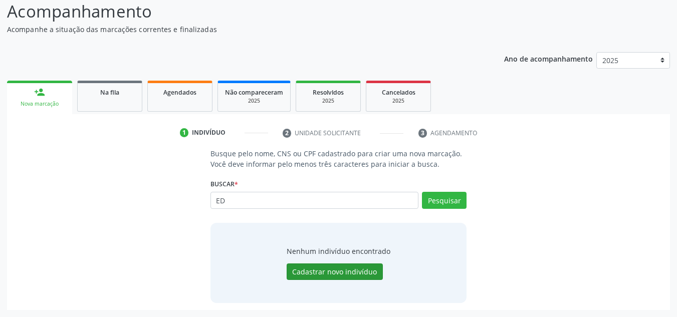
type input "E"
